Goal: Task Accomplishment & Management: Manage account settings

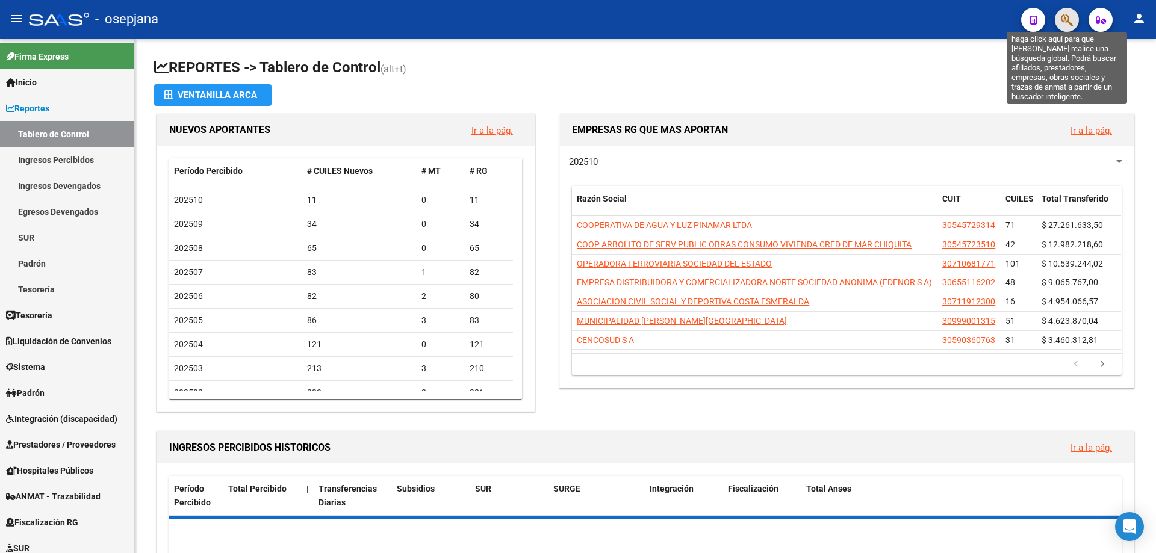
click at [1065, 22] on icon "button" at bounding box center [1067, 20] width 12 height 14
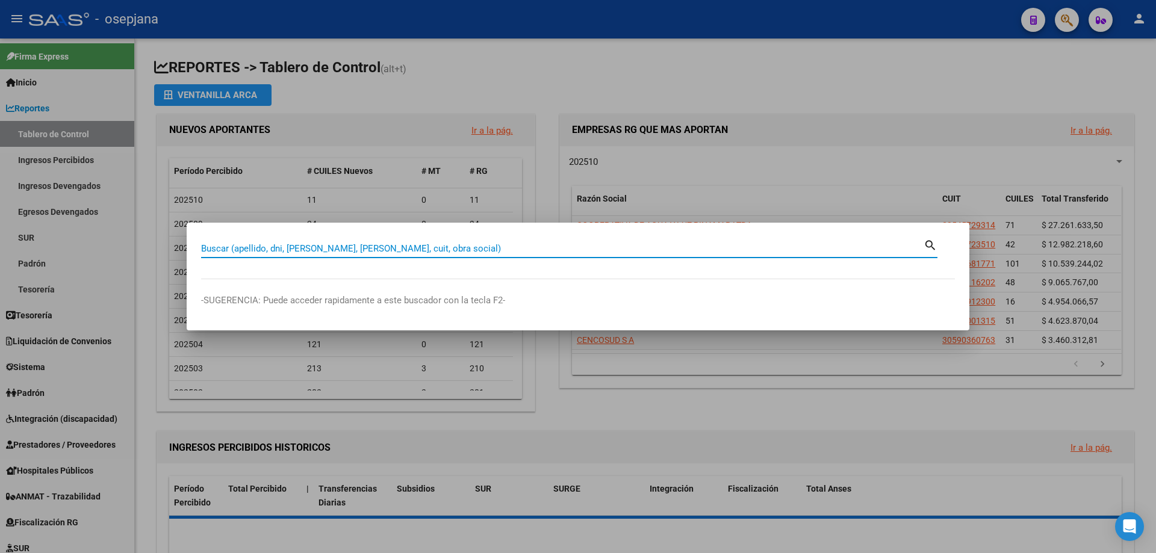
paste input "22819915"
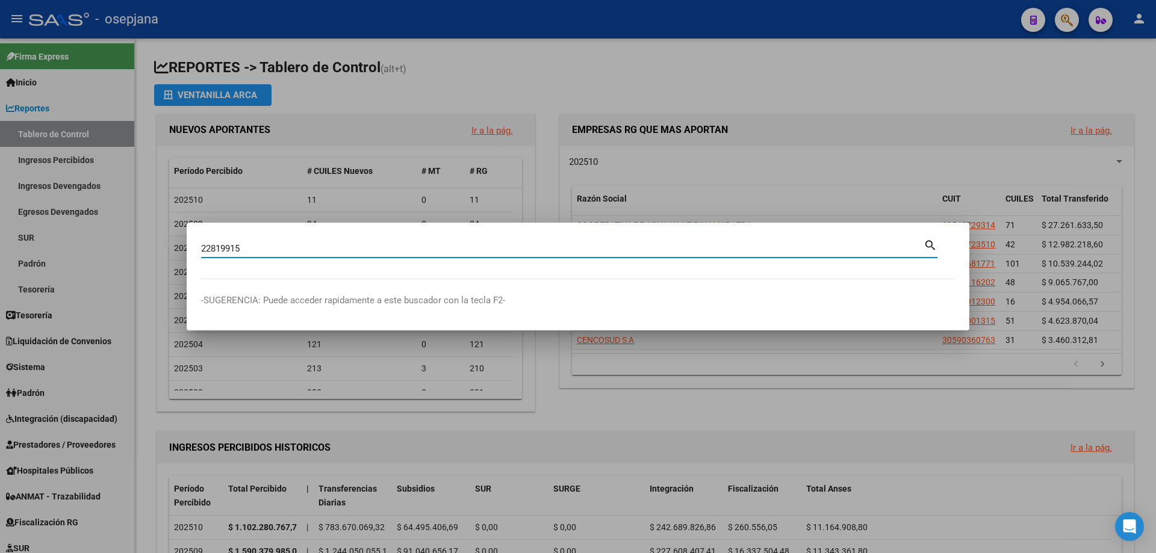
type input "22819915"
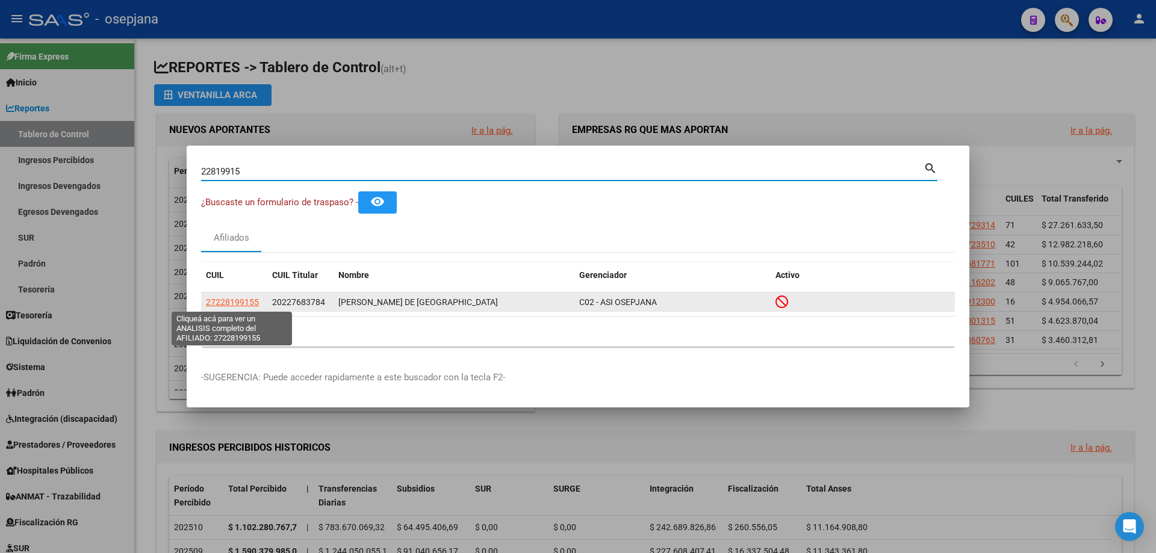
click at [235, 303] on span "27228199155" at bounding box center [232, 302] width 53 height 10
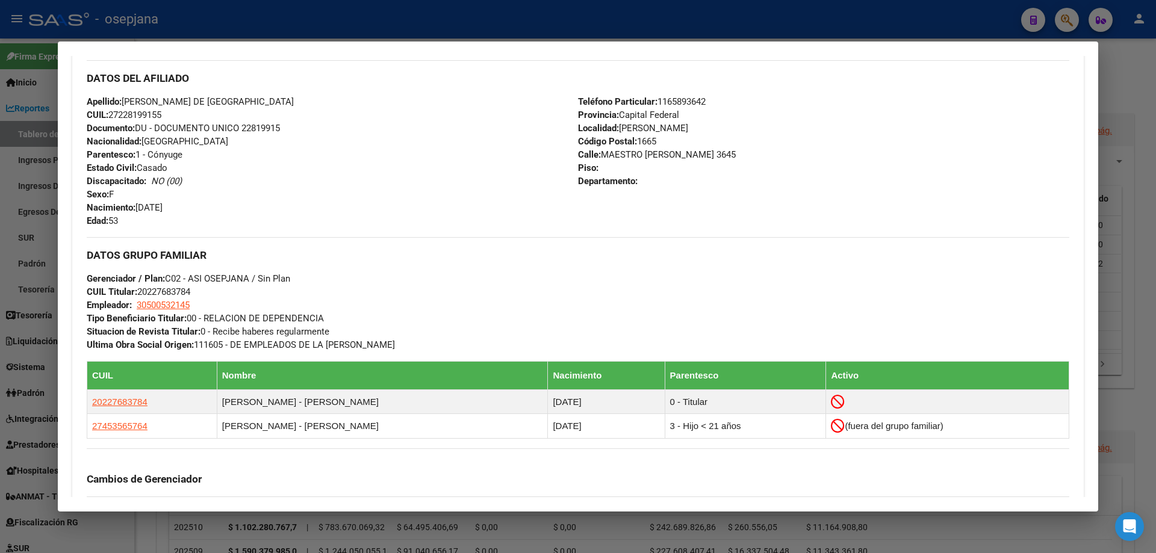
scroll to position [690, 0]
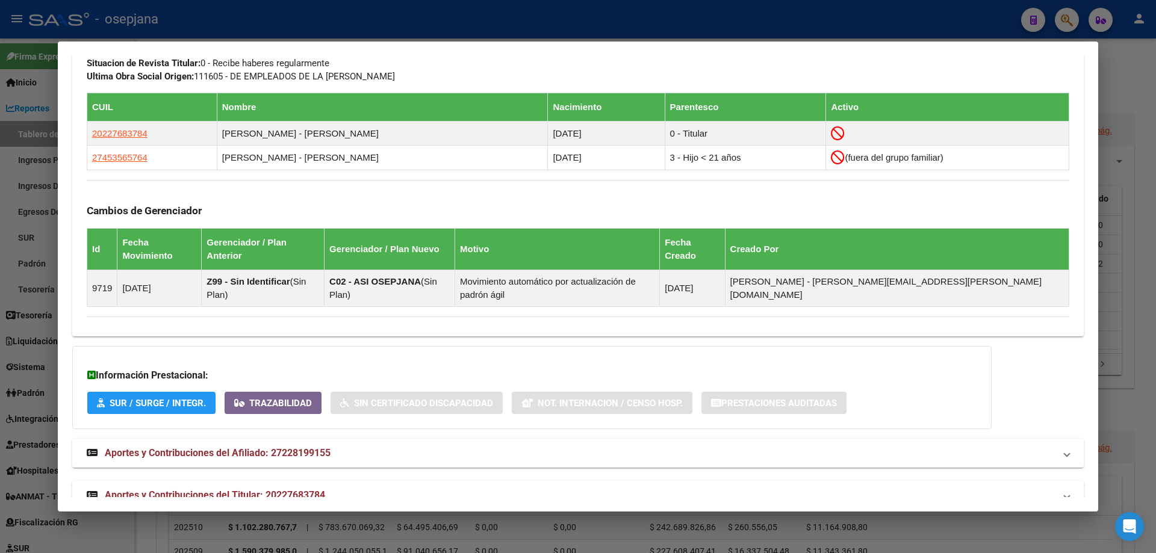
click at [211, 490] on span "Aportes y Contribuciones del Titular: 20227683784" at bounding box center [215, 495] width 220 height 11
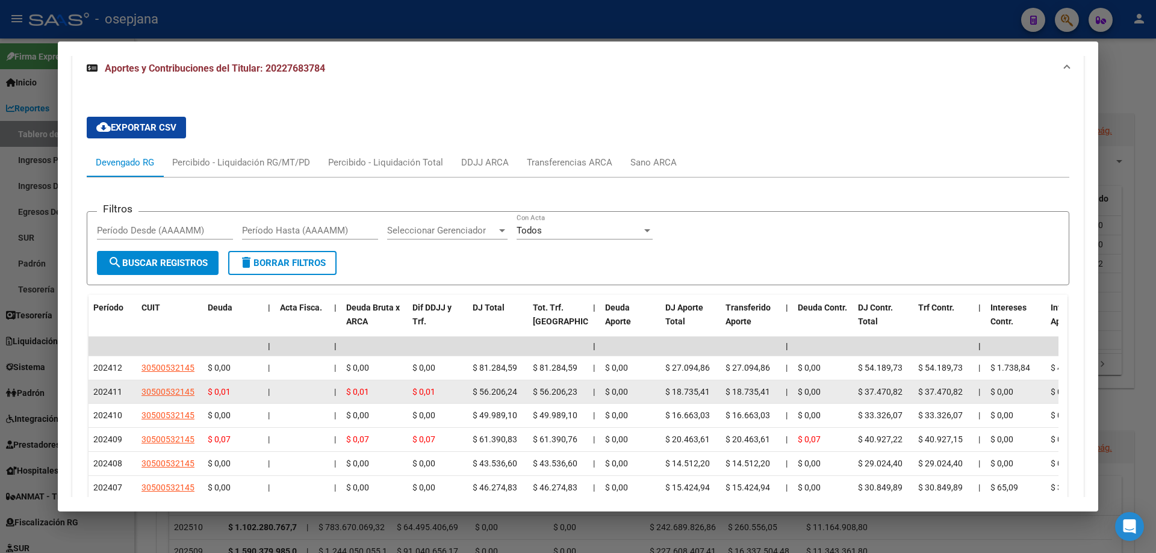
scroll to position [1182, 0]
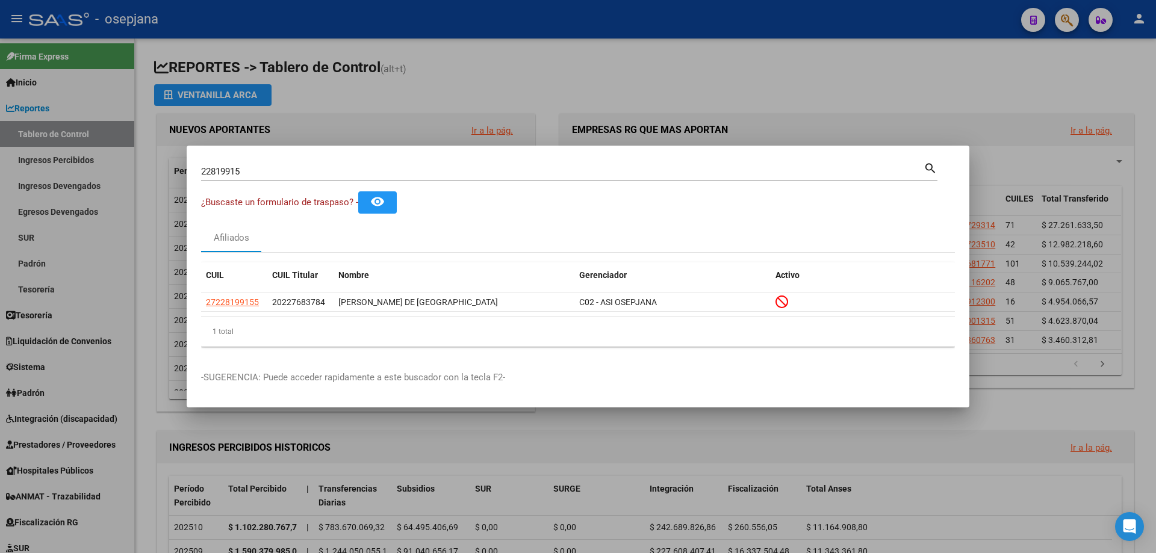
click at [45, 123] on div at bounding box center [578, 276] width 1156 height 553
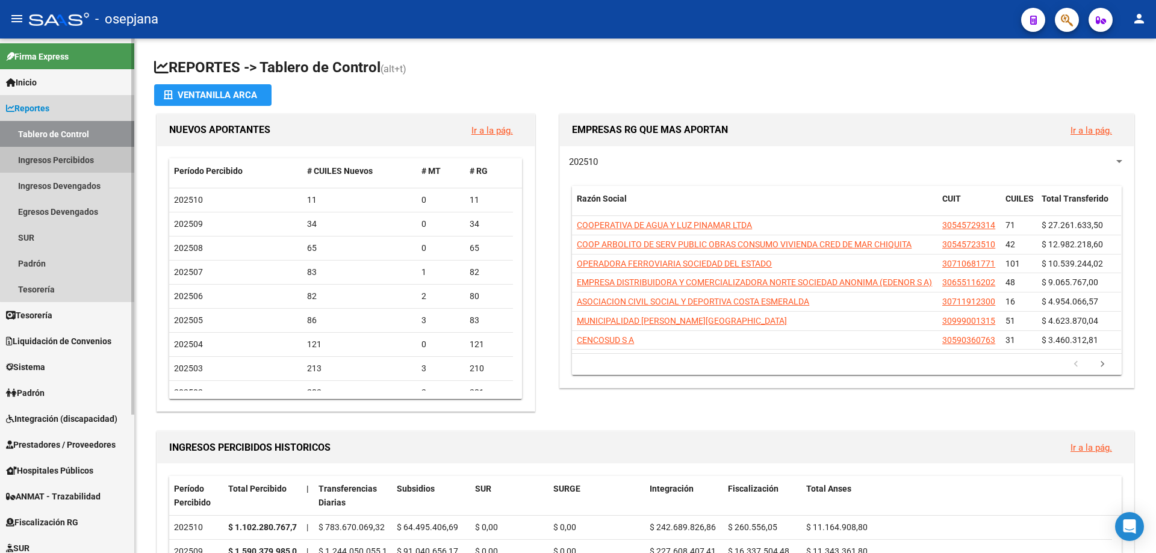
click at [71, 157] on link "Ingresos Percibidos" at bounding box center [67, 160] width 134 height 26
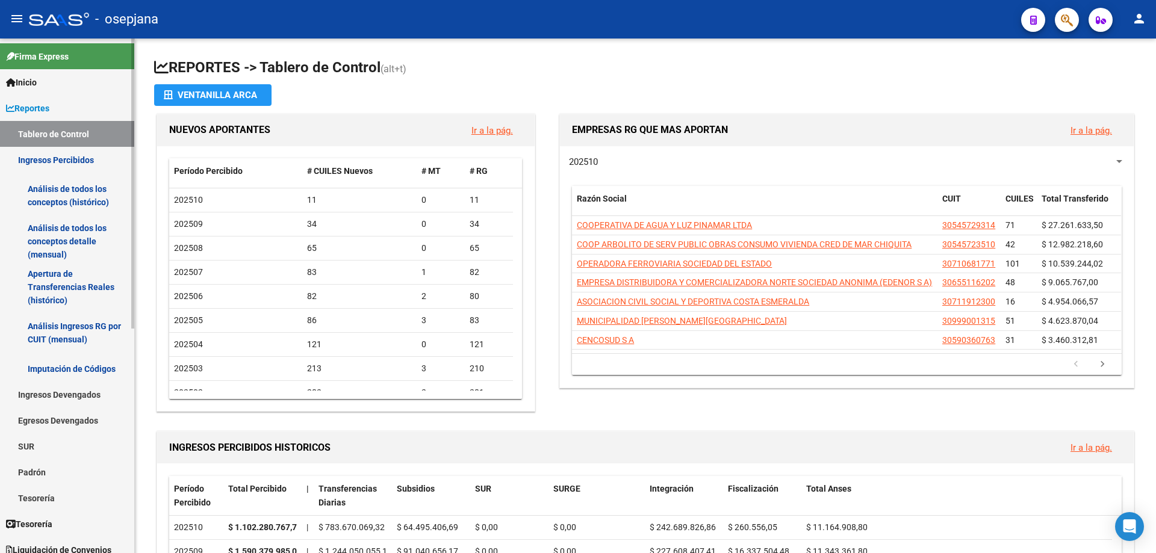
click at [78, 240] on link "Análisis de todos los conceptos detalle (mensual)" at bounding box center [67, 242] width 134 height 46
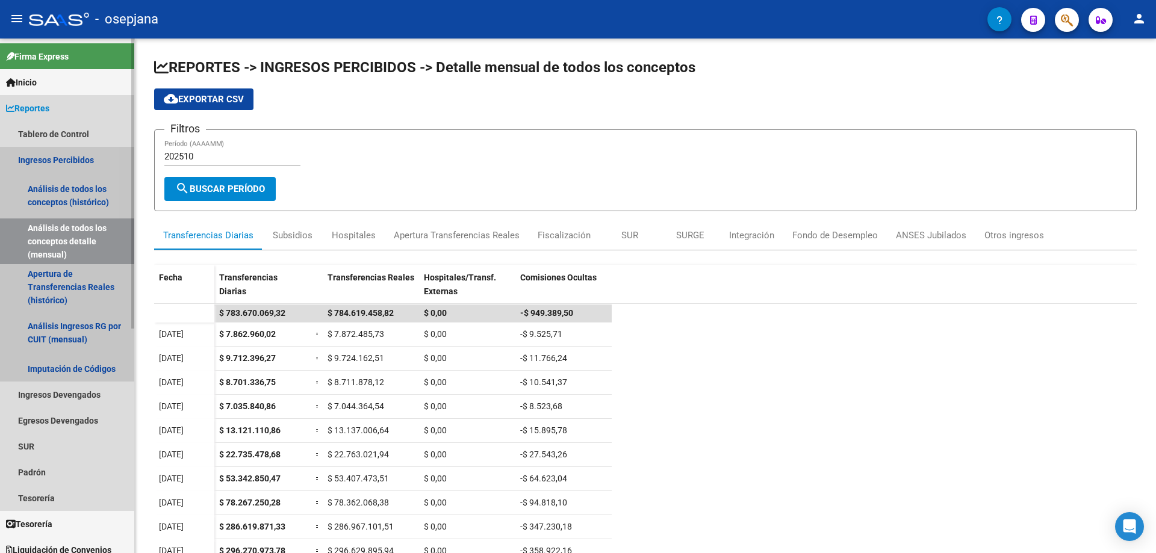
click at [49, 161] on link "Ingresos Percibidos" at bounding box center [67, 160] width 134 height 26
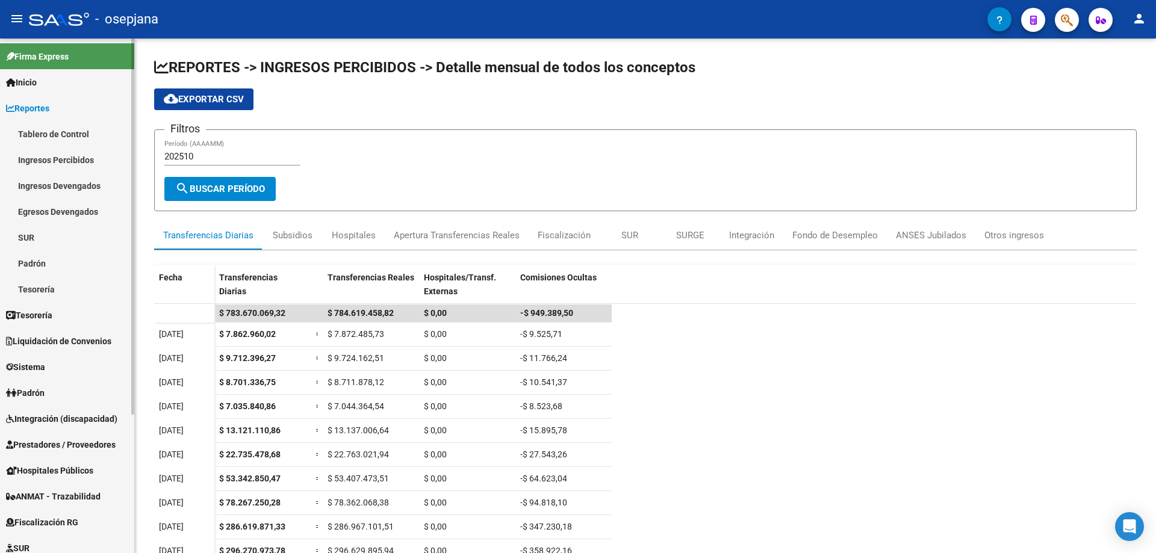
click at [66, 184] on link "Ingresos Devengados" at bounding box center [67, 186] width 134 height 26
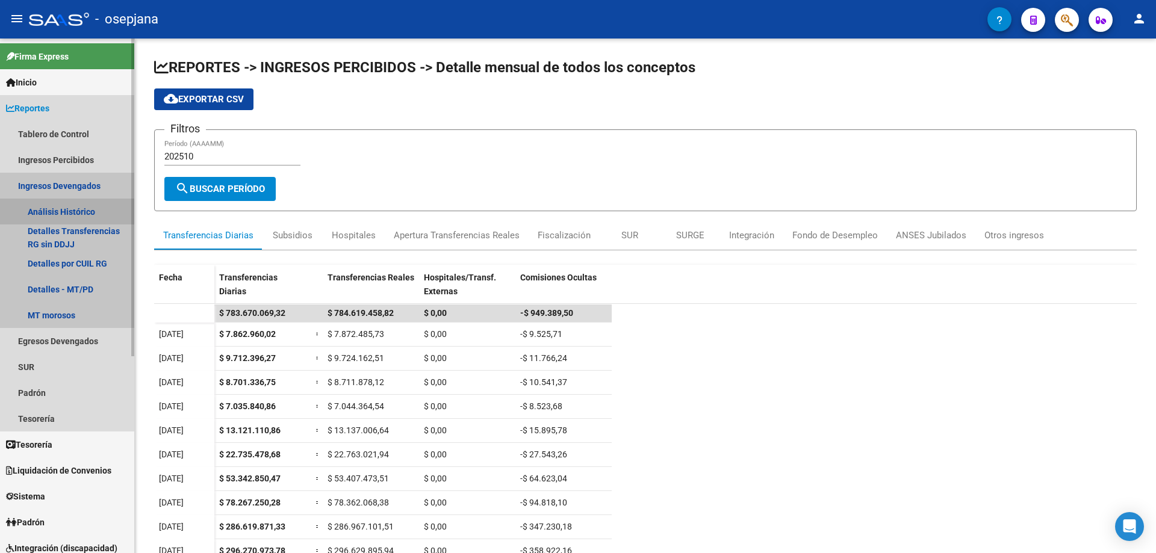
click at [67, 210] on link "Análisis Histórico" at bounding box center [67, 212] width 134 height 26
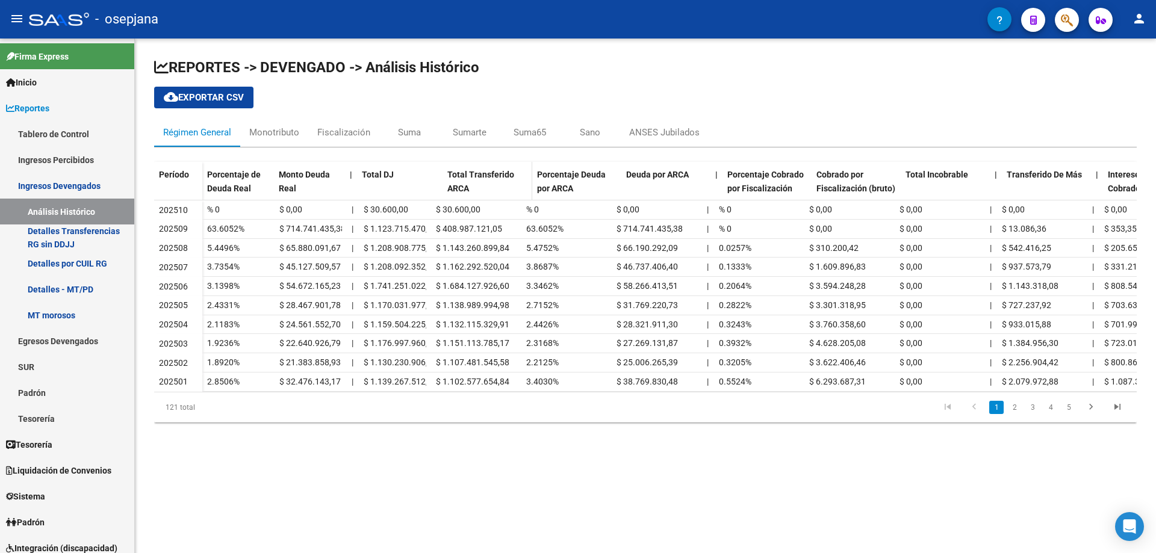
drag, startPoint x: 429, startPoint y: 182, endPoint x: 443, endPoint y: 180, distance: 14.6
click at [443, 180] on div "Porcentaje de Deuda Real Monto Deuda Real | Total DJ Total Transferido ARCA Por…" at bounding box center [804, 187] width 1204 height 51
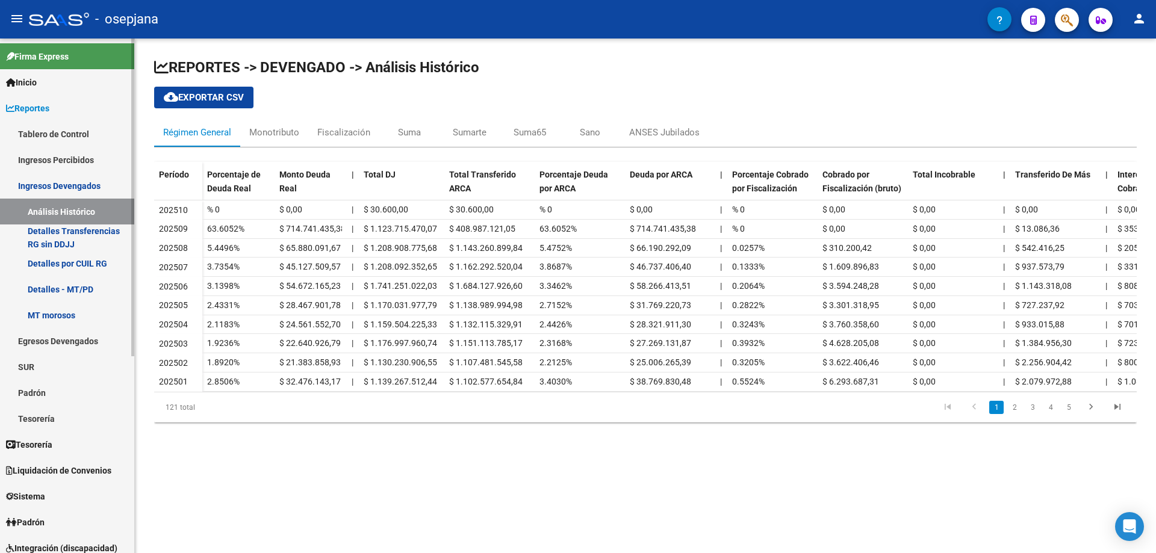
click at [64, 183] on link "Ingresos Devengados" at bounding box center [67, 186] width 134 height 26
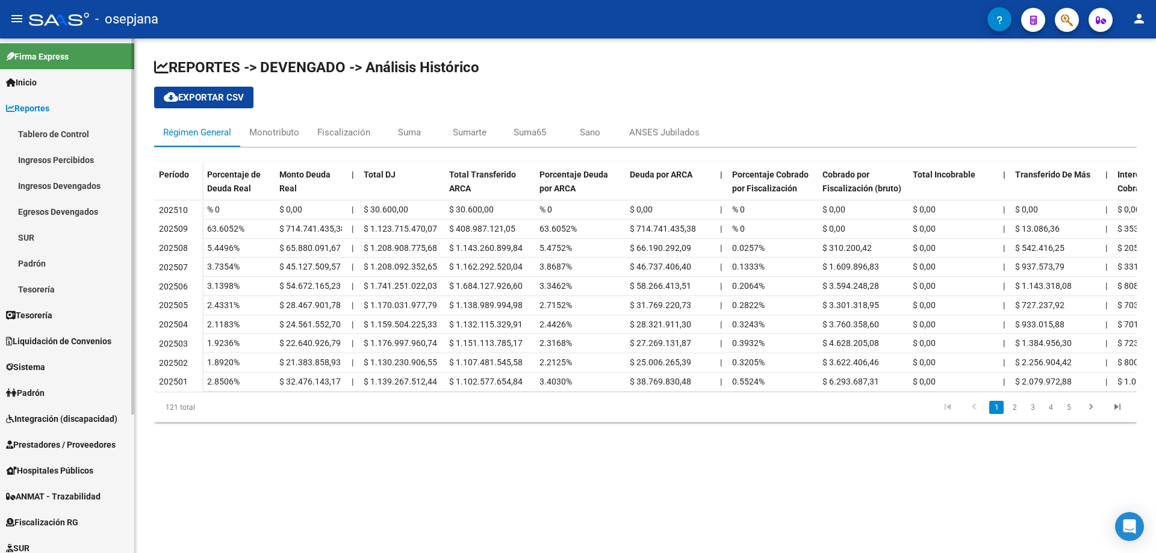
click at [49, 105] on span "Reportes" at bounding box center [27, 108] width 43 height 13
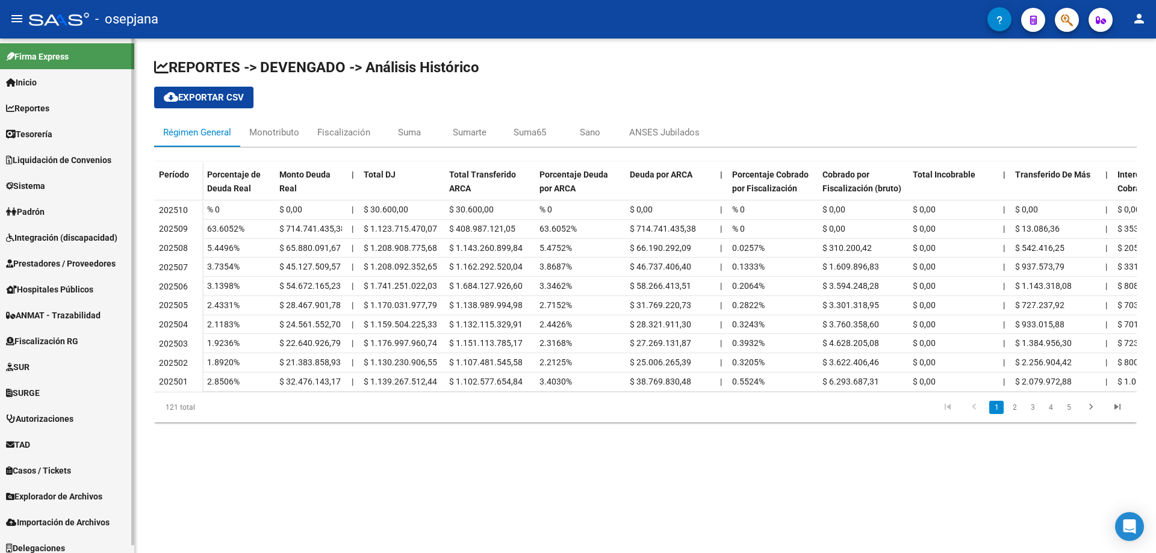
click at [56, 182] on link "Sistema" at bounding box center [67, 186] width 134 height 26
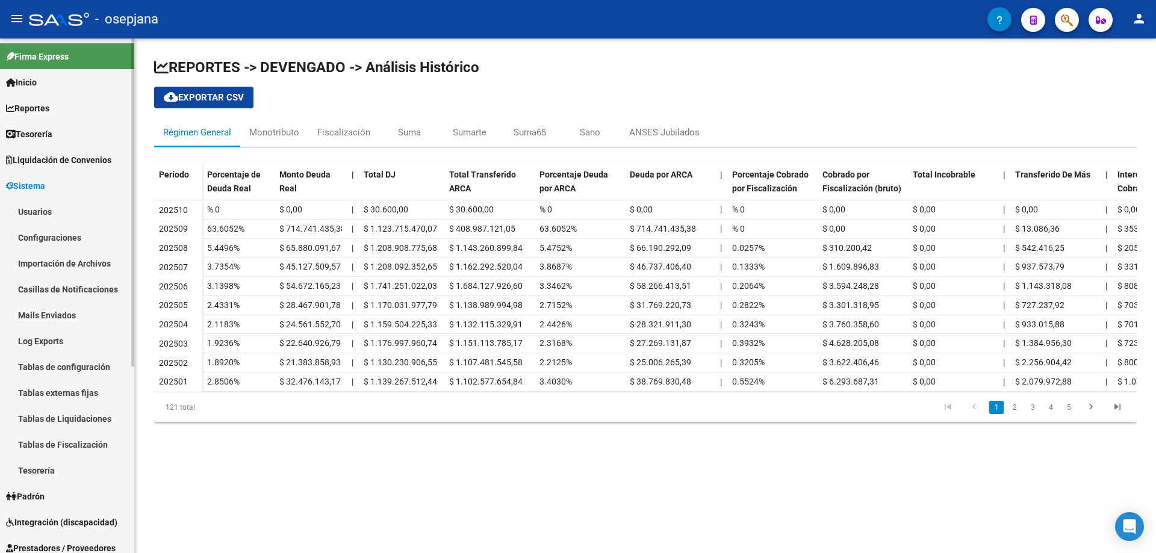
click at [55, 208] on link "Usuarios" at bounding box center [67, 212] width 134 height 26
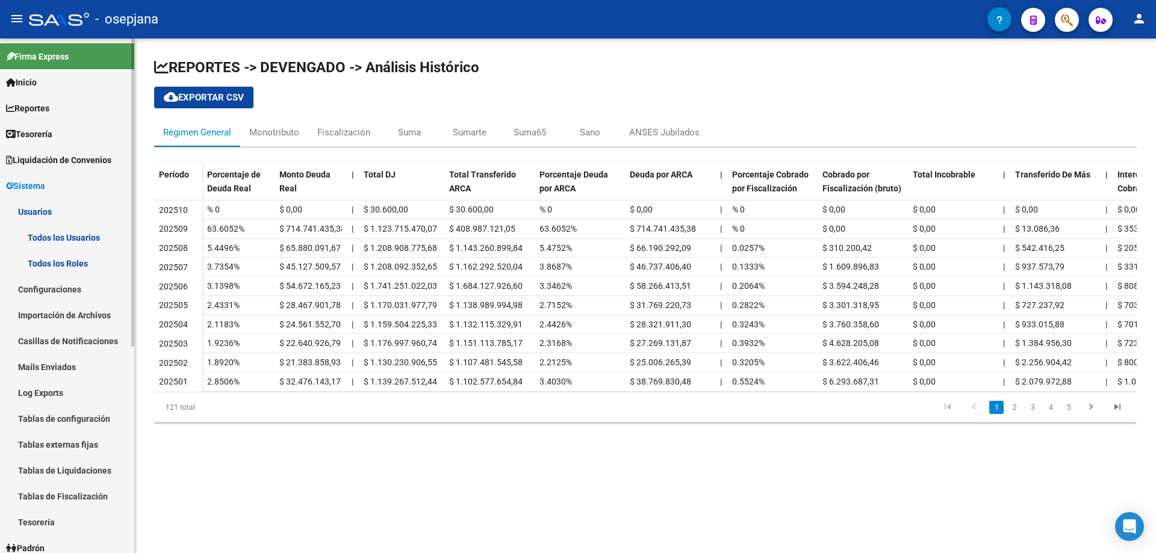
click at [74, 231] on link "Todos los Usuarios" at bounding box center [67, 238] width 134 height 26
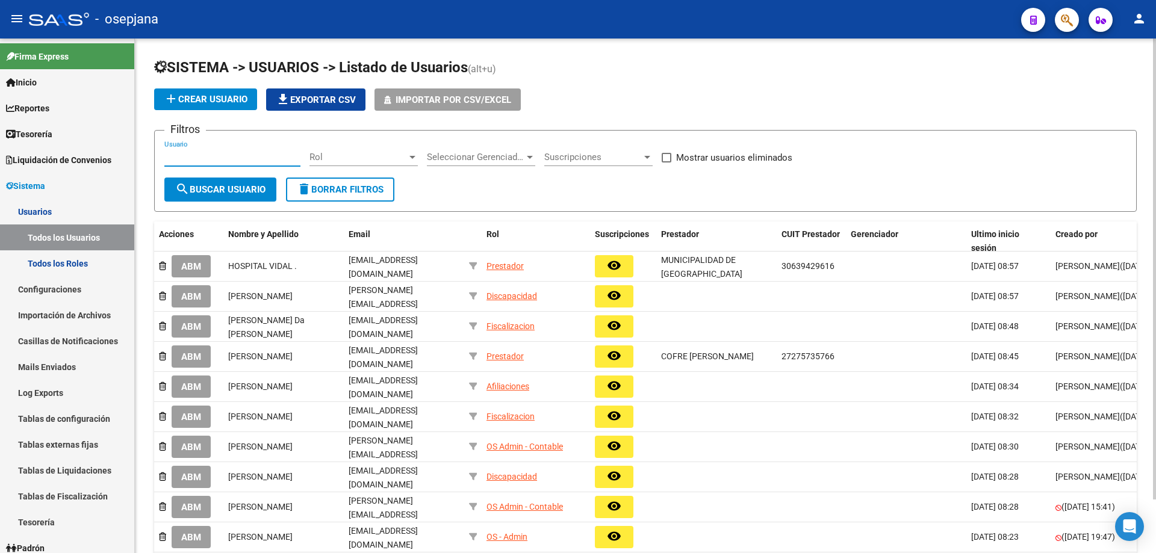
click at [215, 155] on input "Usuario" at bounding box center [232, 157] width 136 height 11
paste input "[EMAIL_ADDRESS][DOMAIN_NAME]"
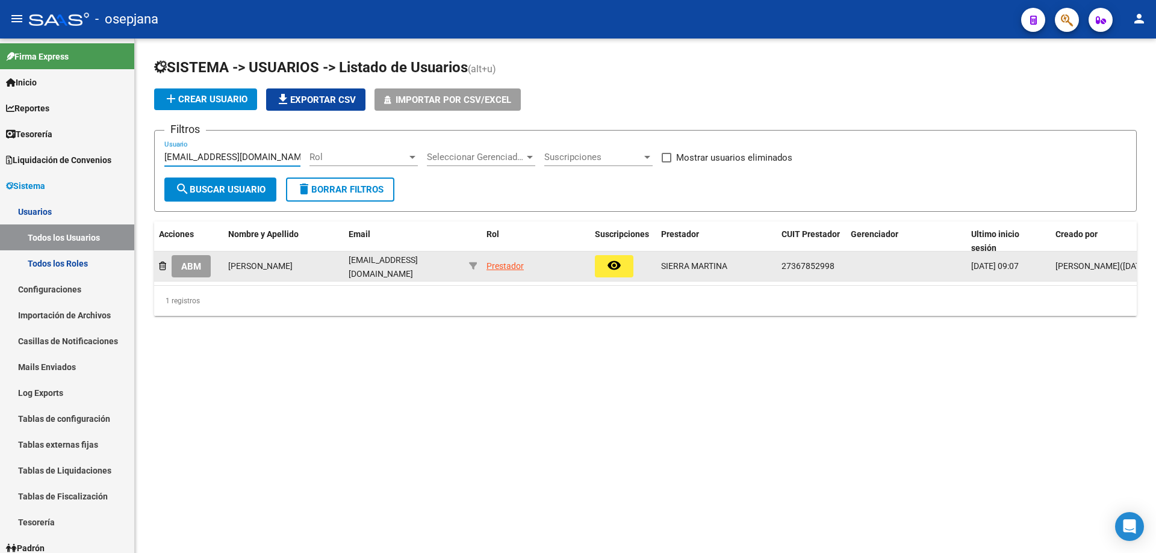
type input "[EMAIL_ADDRESS][DOMAIN_NAME]"
click at [202, 267] on button "ABM" at bounding box center [191, 266] width 39 height 22
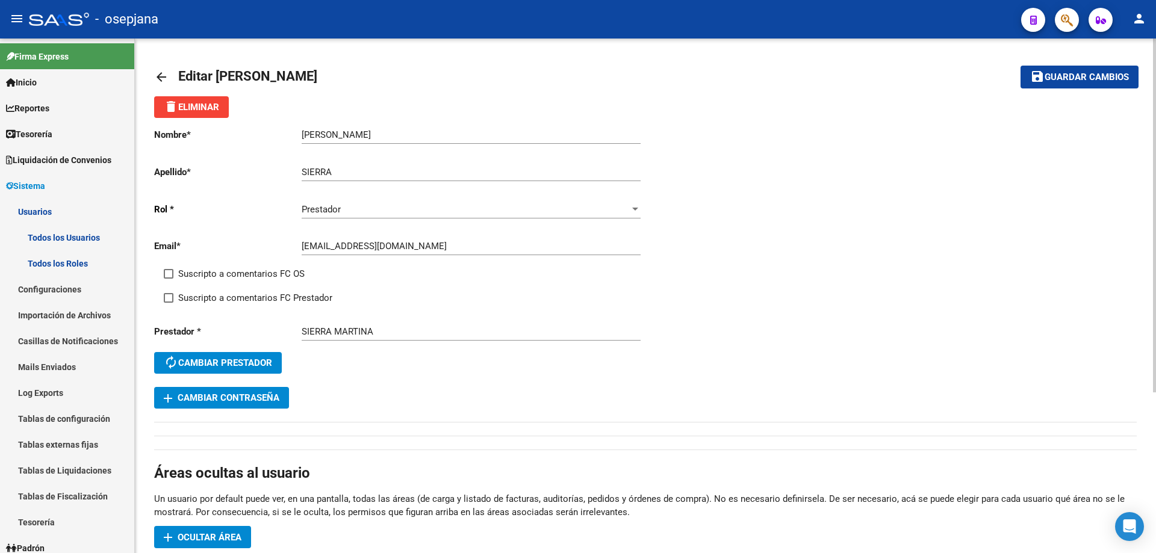
click at [161, 76] on mat-icon "arrow_back" at bounding box center [161, 77] width 14 height 14
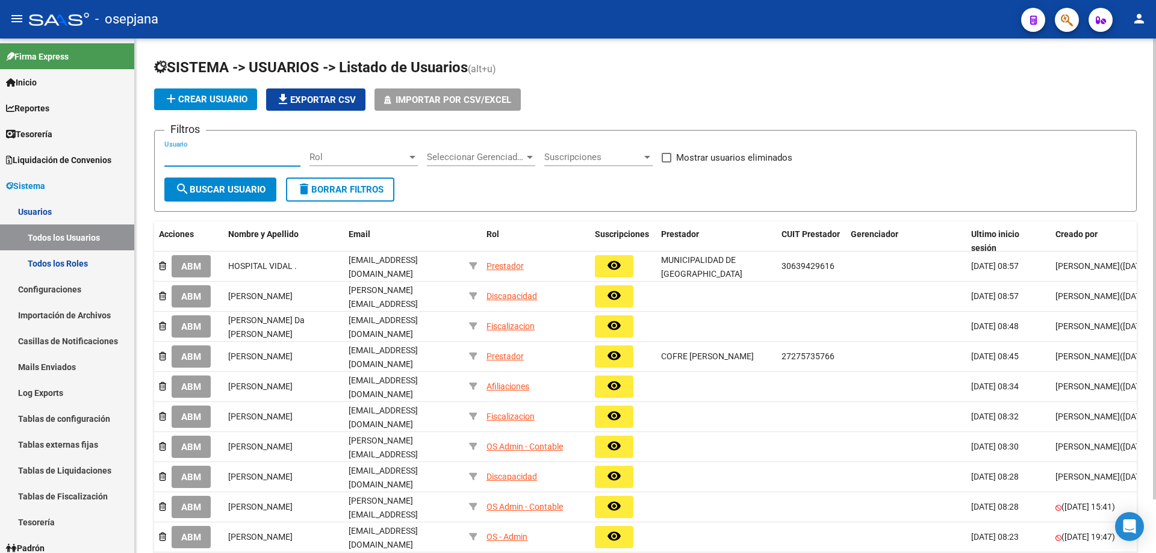
click at [261, 158] on input "Usuario" at bounding box center [232, 157] width 136 height 11
paste input "[EMAIL_ADDRESS][DOMAIN_NAME]"
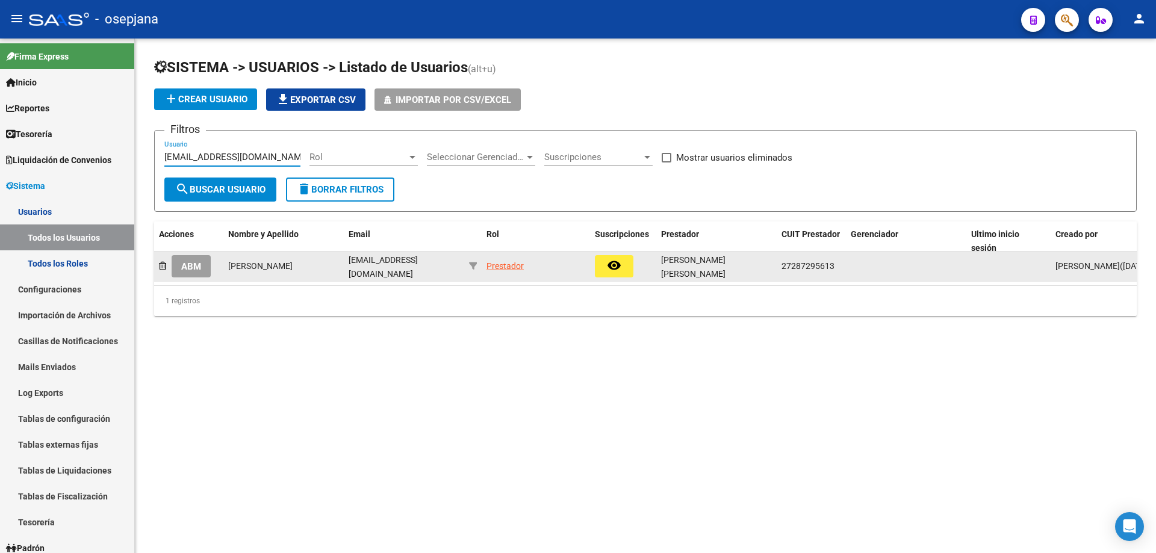
type input "[EMAIL_ADDRESS][DOMAIN_NAME]"
click at [194, 270] on span "ABM" at bounding box center [191, 266] width 20 height 11
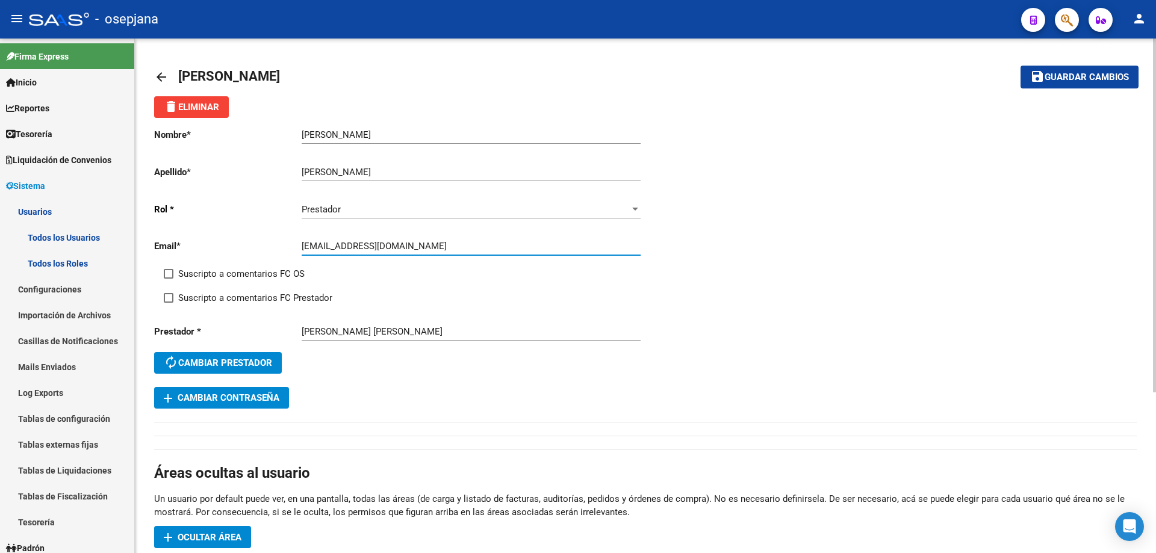
drag, startPoint x: 302, startPoint y: 245, endPoint x: 379, endPoint y: 247, distance: 77.1
click at [379, 247] on input "[EMAIL_ADDRESS][DOMAIN_NAME]" at bounding box center [471, 246] width 339 height 11
click at [261, 397] on span "add Cambiar Contraseña" at bounding box center [222, 398] width 116 height 11
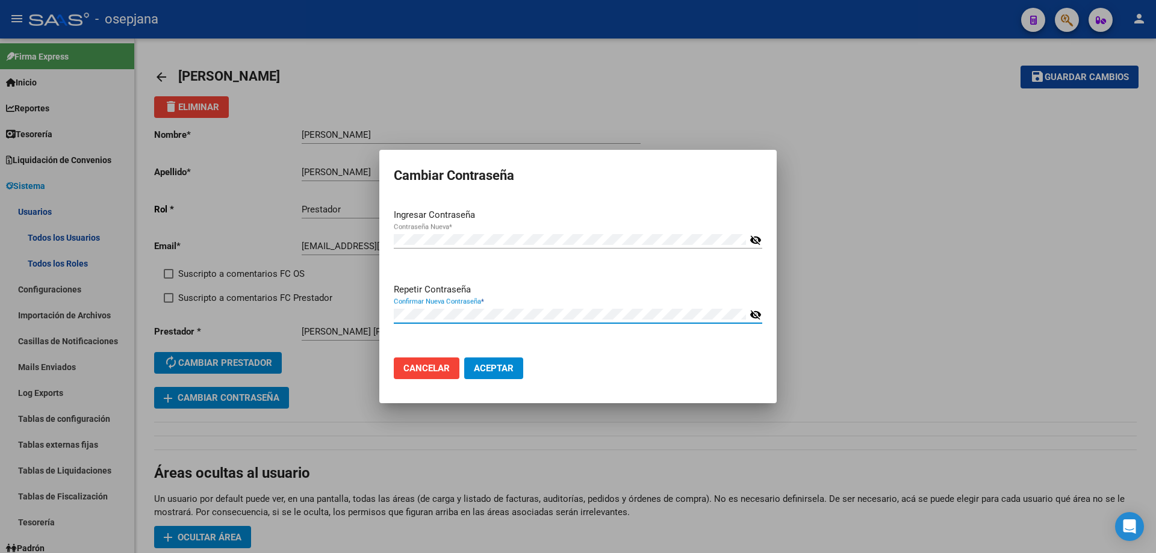
click at [464, 358] on button "Aceptar" at bounding box center [493, 369] width 59 height 22
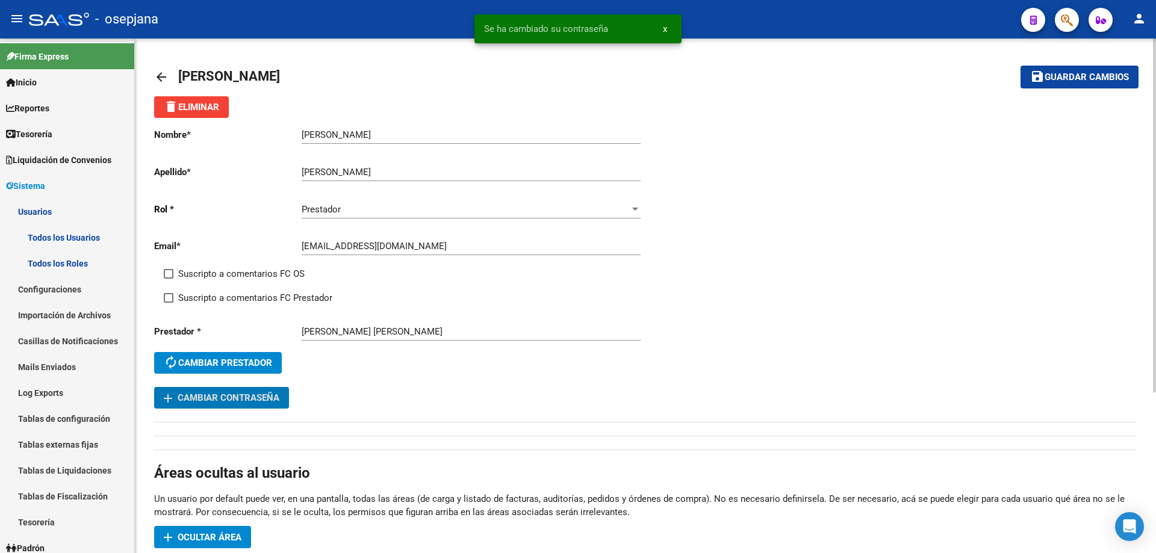
click at [1047, 81] on span "Guardar cambios" at bounding box center [1087, 77] width 84 height 11
click at [1048, 73] on span "Guardar cambios" at bounding box center [1087, 77] width 84 height 11
click at [163, 74] on mat-icon "arrow_back" at bounding box center [161, 77] width 14 height 14
